Goal: Task Accomplishment & Management: Complete application form

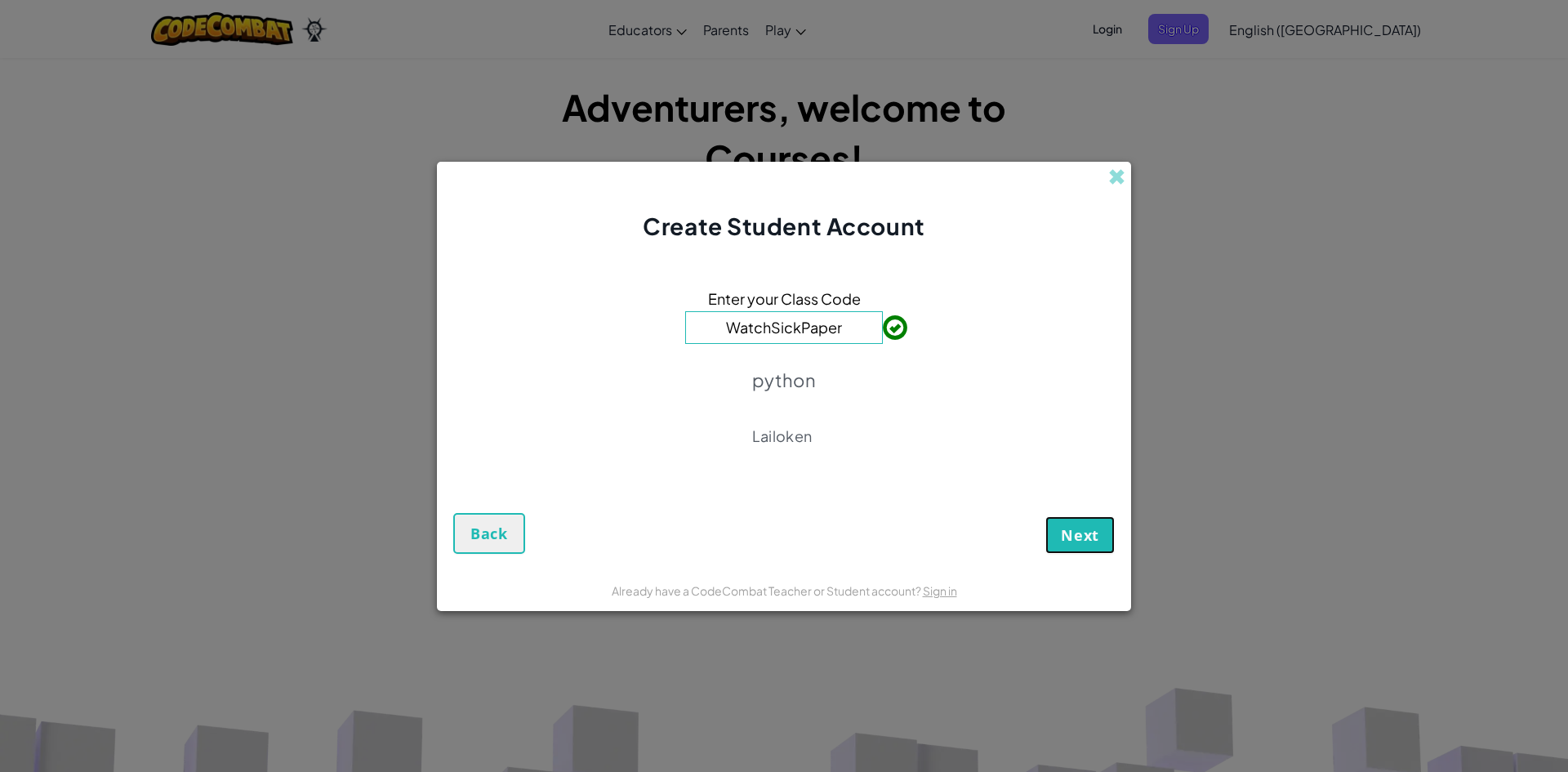
click at [1053, 519] on button "Next" at bounding box center [1080, 534] width 70 height 37
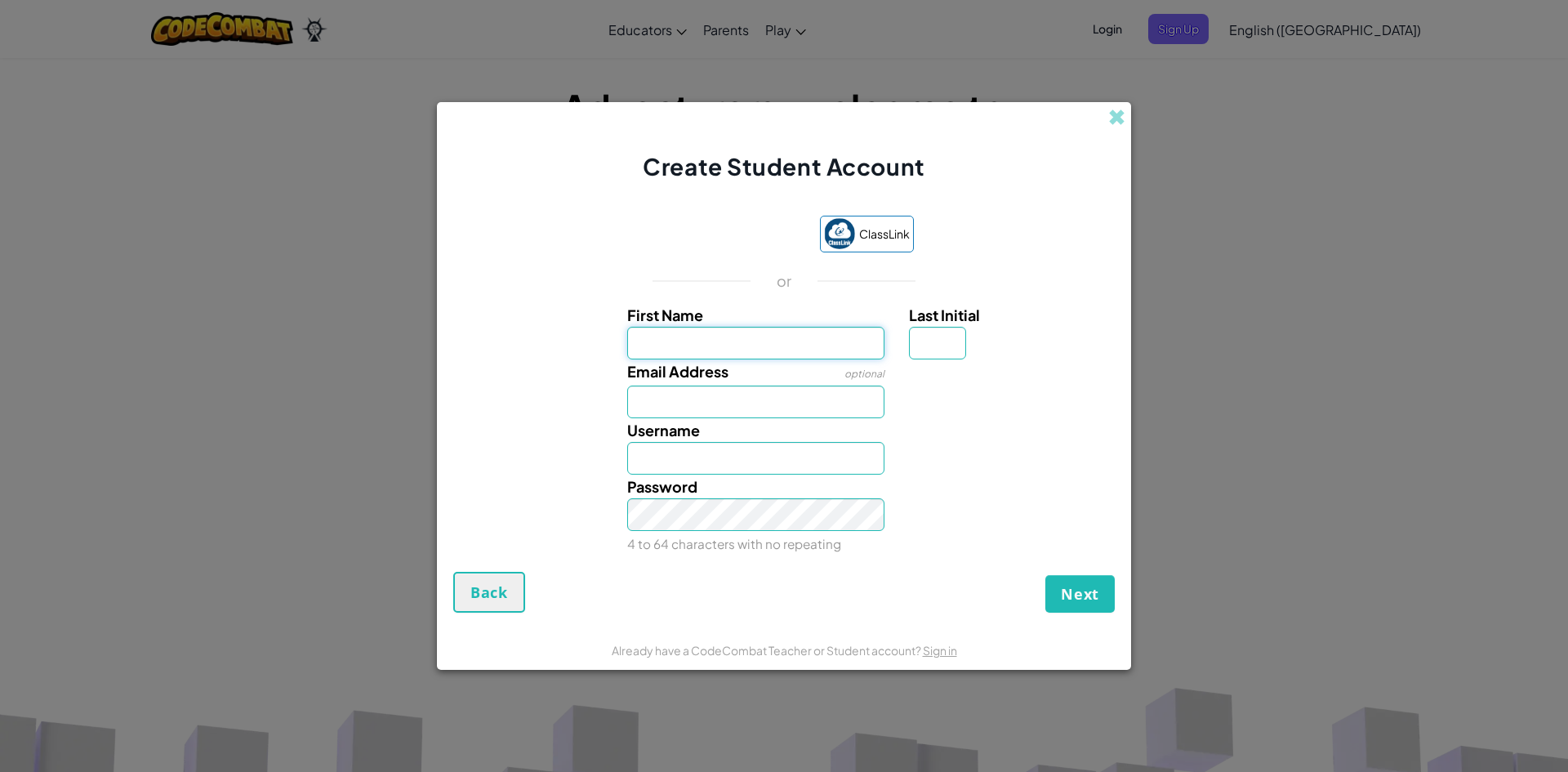
click at [791, 347] on input "First Name" at bounding box center [756, 342] width 258 height 32
click at [1119, 113] on span at bounding box center [1116, 117] width 17 height 17
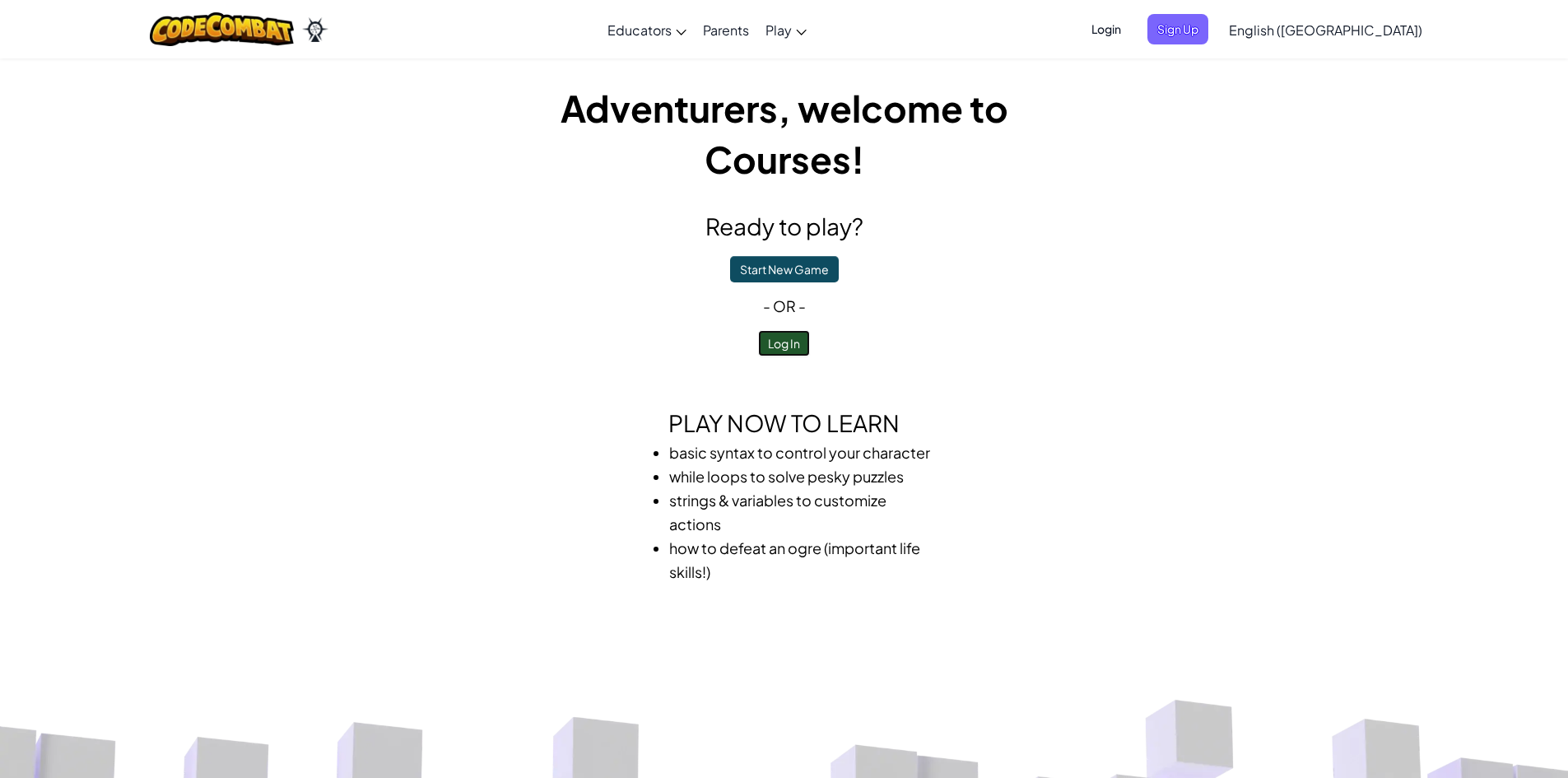
click at [788, 350] on button "Log In" at bounding box center [784, 343] width 52 height 26
